Goal: Task Accomplishment & Management: Manage account settings

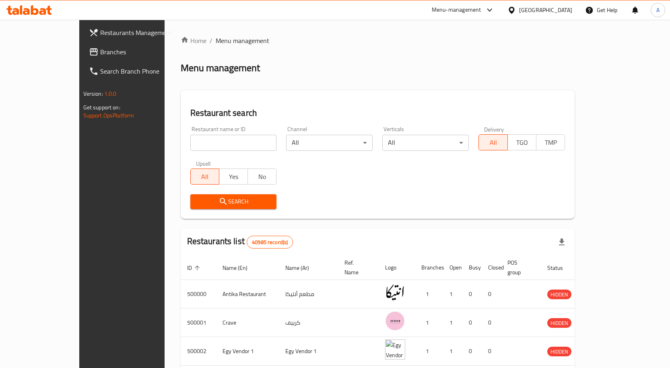
click at [100, 48] on span "Branches" at bounding box center [142, 52] width 84 height 10
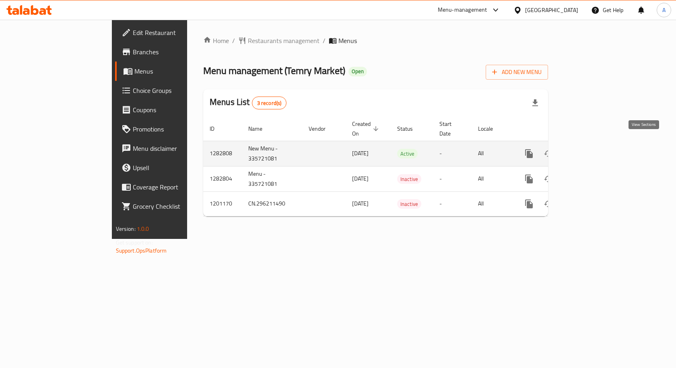
click at [592, 149] on icon "enhanced table" at bounding box center [587, 154] width 10 height 10
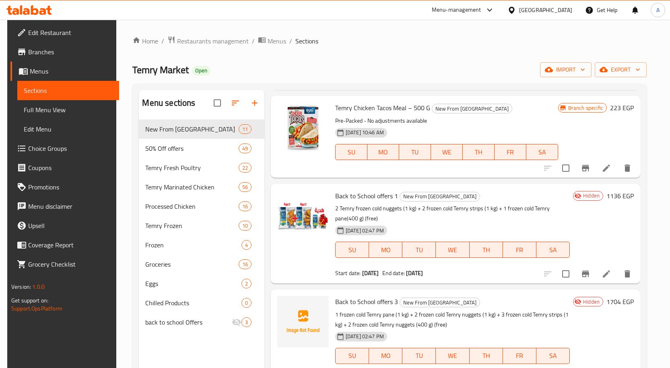
scroll to position [80, 0]
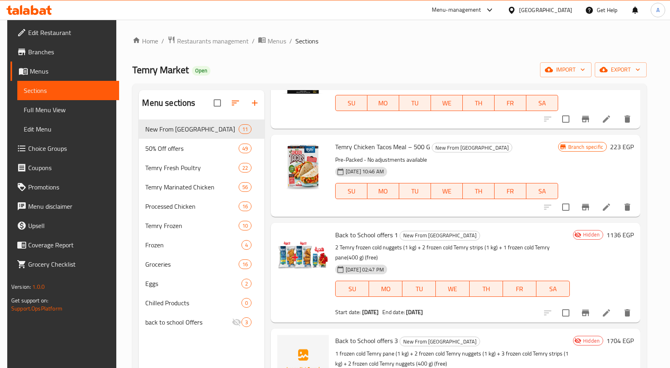
click at [377, 234] on span "Back to School offers 1" at bounding box center [366, 235] width 63 height 12
drag, startPoint x: 374, startPoint y: 342, endPoint x: 333, endPoint y: 339, distance: 40.7
click at [335, 339] on span "Back to School offers 3" at bounding box center [366, 341] width 63 height 12
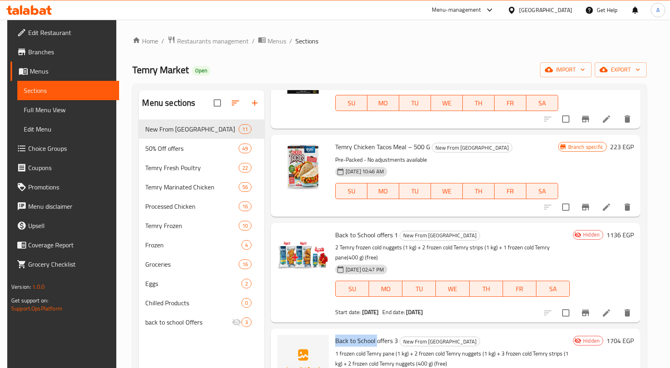
copy span "Back to School"
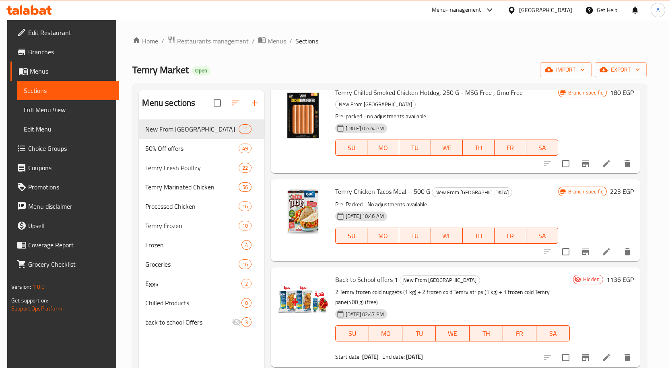
scroll to position [0, 0]
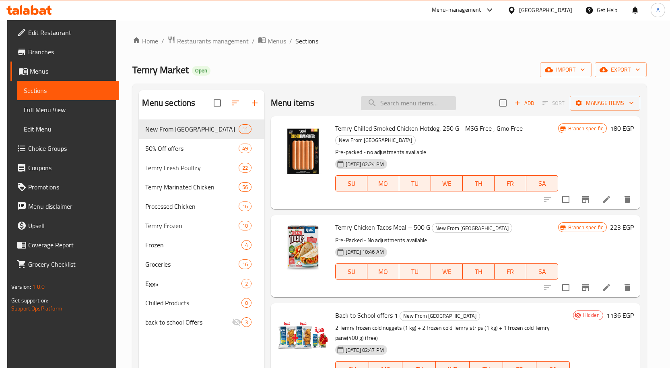
click at [387, 104] on input "search" at bounding box center [408, 103] width 95 height 14
paste input "Back to School"
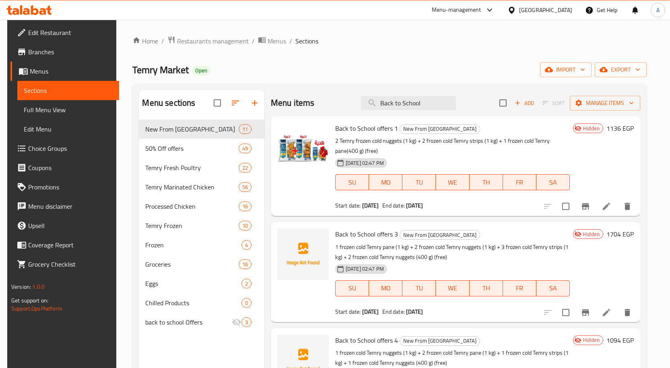
type input "Back to School"
click at [565, 210] on input "checkbox" at bounding box center [565, 206] width 17 height 17
checkbox input "true"
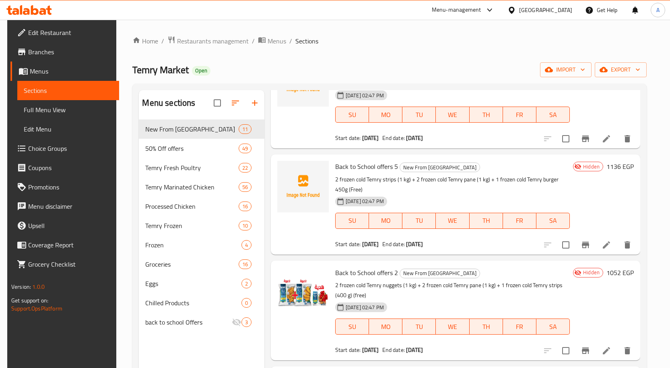
scroll to position [322, 0]
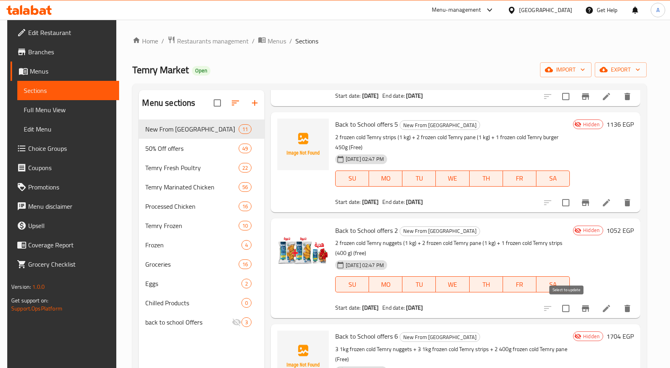
click at [570, 311] on input "checkbox" at bounding box center [565, 308] width 17 height 17
checkbox input "true"
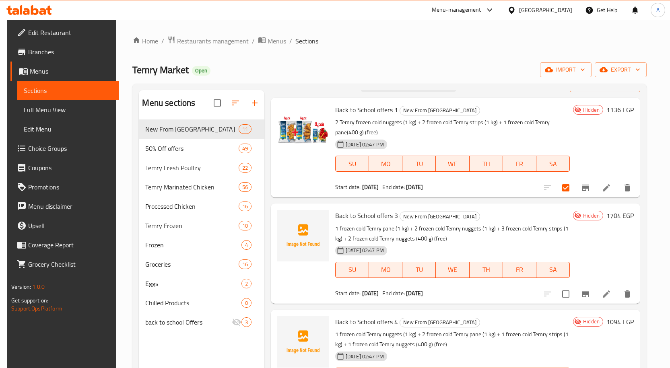
scroll to position [0, 0]
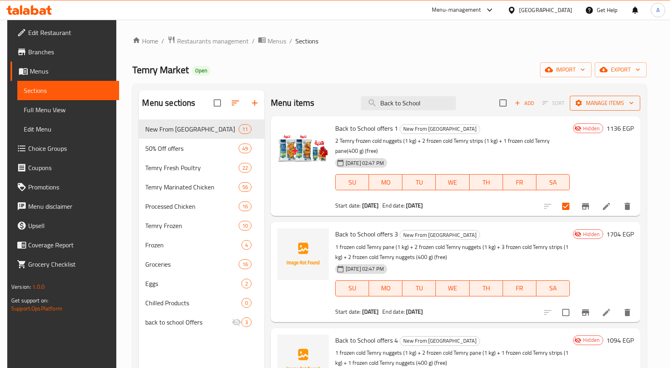
click at [594, 99] on span "Manage items" at bounding box center [605, 103] width 58 height 10
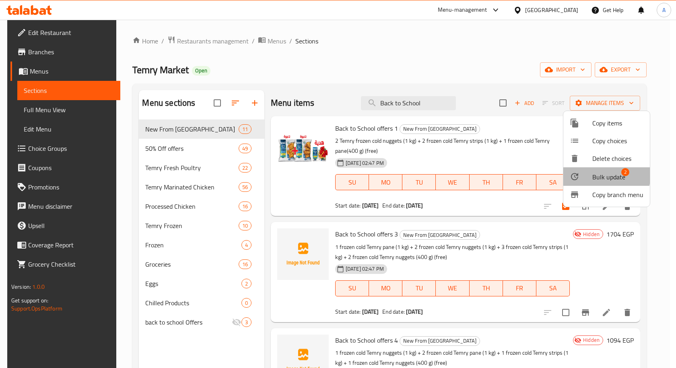
click at [592, 174] on span "Bulk update" at bounding box center [608, 177] width 33 height 10
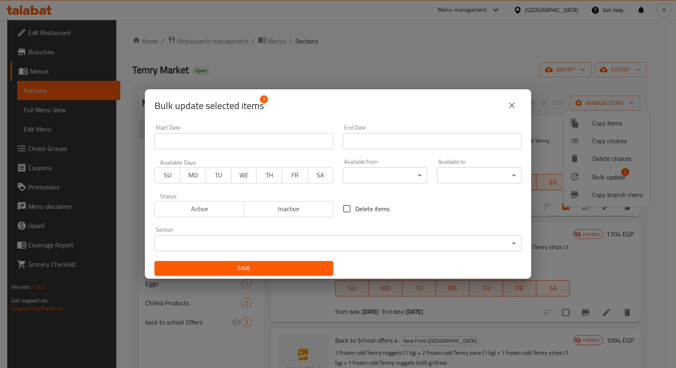
click at [222, 209] on span "Active" at bounding box center [199, 209] width 83 height 12
click at [292, 271] on span "Save" at bounding box center [244, 268] width 166 height 10
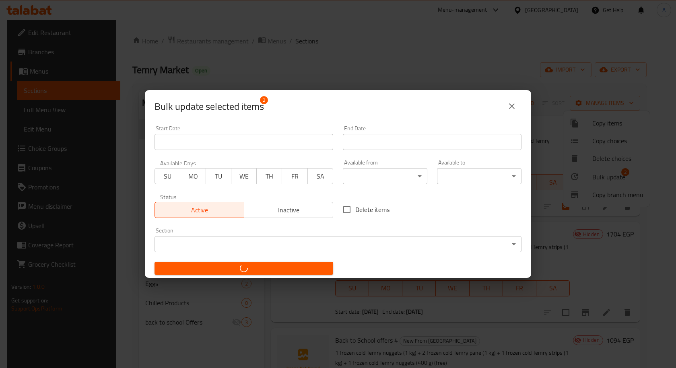
checkbox input "false"
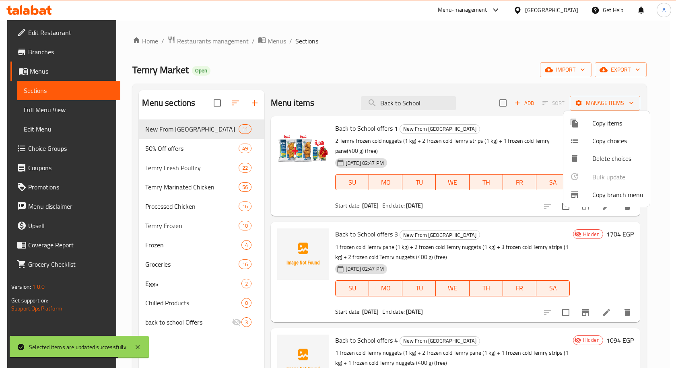
click at [471, 73] on div at bounding box center [338, 184] width 676 height 368
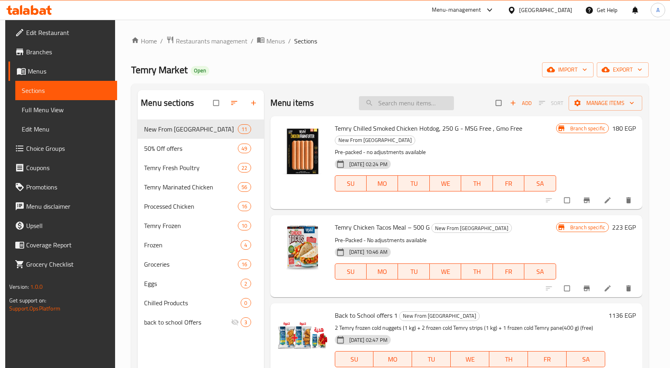
click at [394, 103] on input "search" at bounding box center [406, 103] width 95 height 14
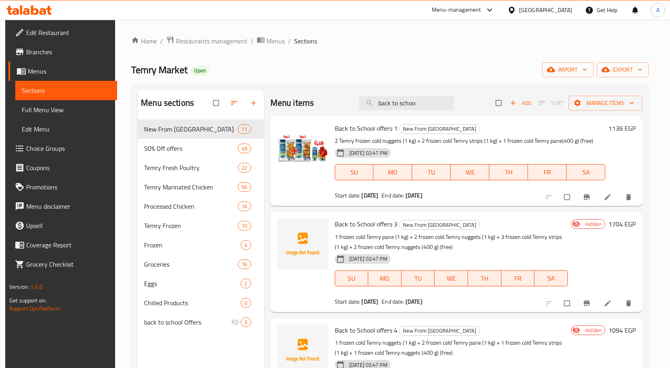
type input "back to schoo"
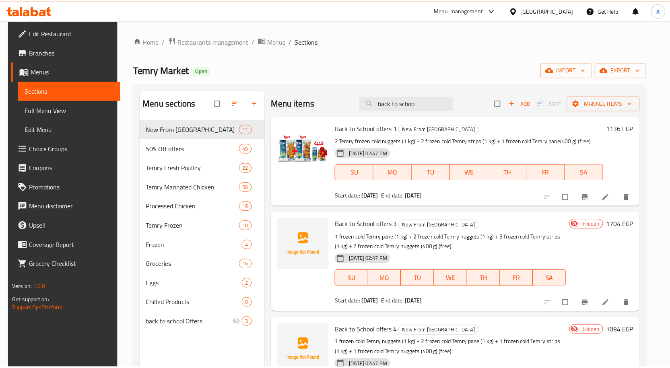
scroll to position [113, 0]
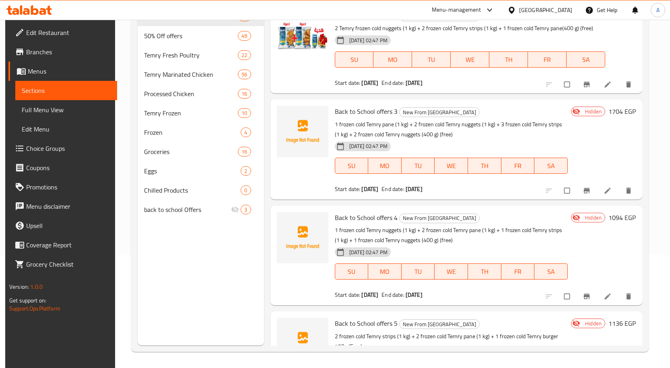
click at [56, 113] on span "Full Menu View" at bounding box center [66, 110] width 89 height 10
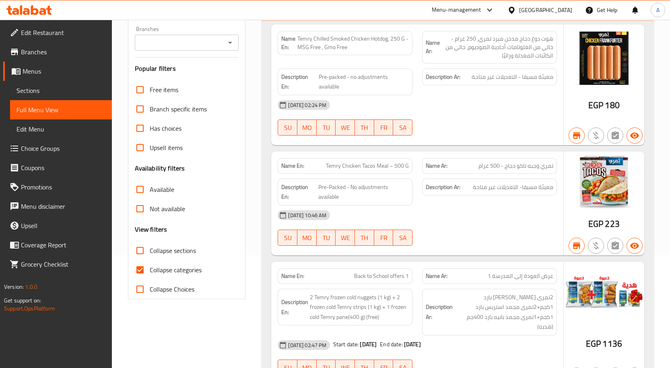
click at [231, 38] on icon "Open" at bounding box center [230, 43] width 10 height 10
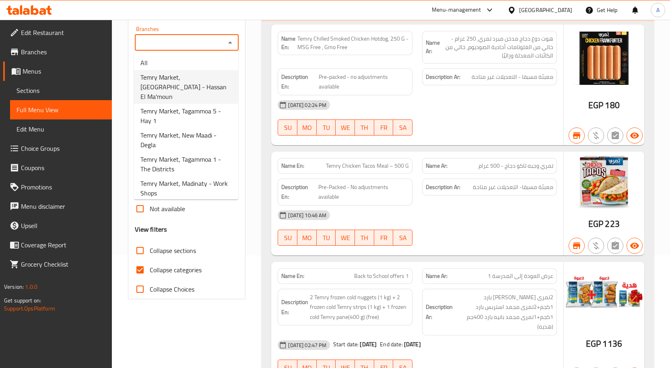
click at [198, 79] on span "Temry Market, [GEOGRAPHIC_DATA] - Hassan El Ma'moun" at bounding box center [185, 86] width 91 height 29
type input "Temry Market, [GEOGRAPHIC_DATA] - Hassan El Ma'moun"
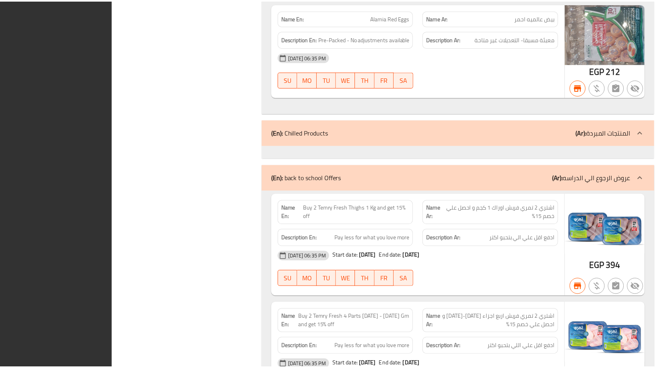
scroll to position [23039, 0]
